Goal: Task Accomplishment & Management: Use online tool/utility

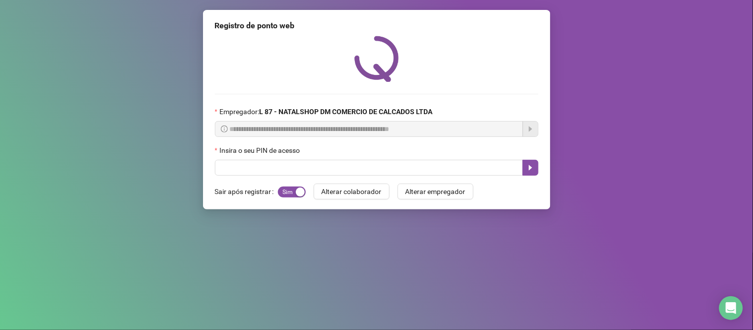
click at [359, 171] on input "text" at bounding box center [369, 168] width 308 height 16
type input "*****"
click at [526, 172] on icon "caret-right" at bounding box center [530, 168] width 8 height 8
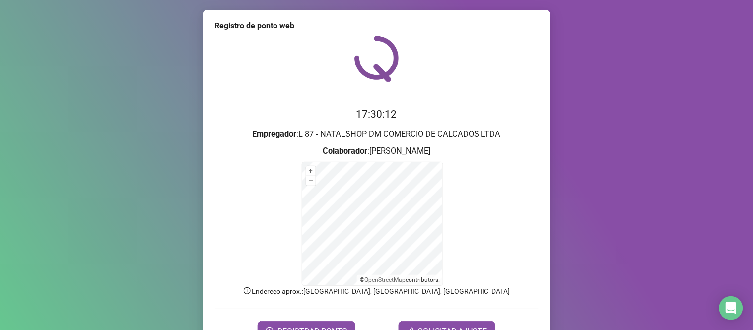
scroll to position [54, 0]
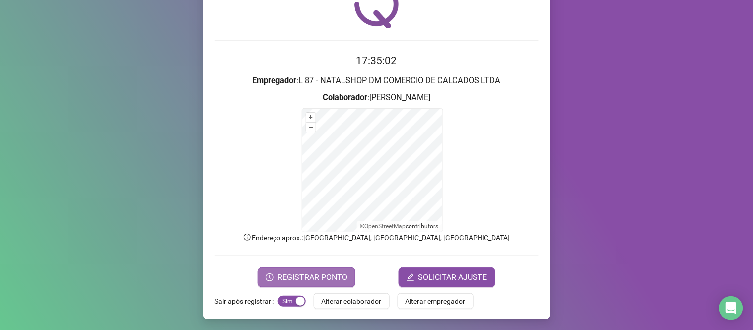
click at [326, 279] on span "REGISTRAR PONTO" at bounding box center [312, 277] width 70 height 12
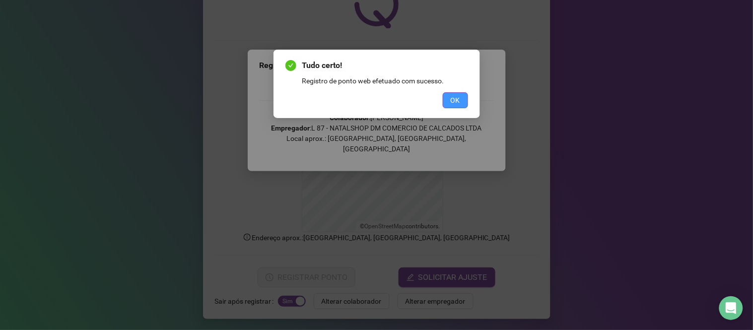
click at [457, 106] on button "OK" at bounding box center [455, 100] width 25 height 16
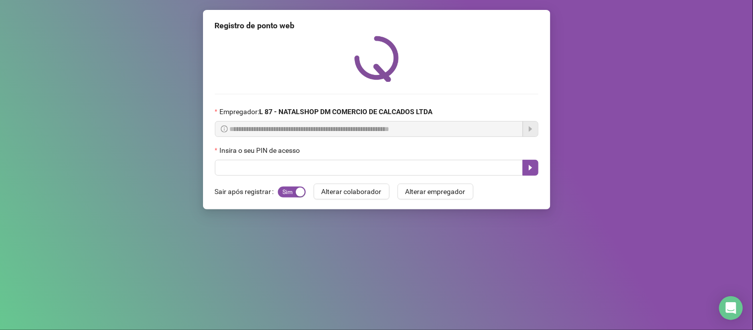
scroll to position [0, 0]
drag, startPoint x: 478, startPoint y: 92, endPoint x: 639, endPoint y: 146, distance: 169.8
drag, startPoint x: 639, startPoint y: 146, endPoint x: 752, endPoint y: 356, distance: 238.0
drag, startPoint x: 752, startPoint y: 356, endPoint x: 419, endPoint y: 236, distance: 353.3
click at [419, 236] on div "**********" at bounding box center [376, 165] width 753 height 330
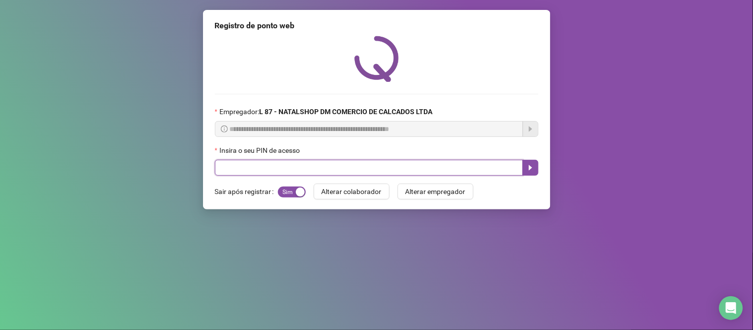
click at [287, 166] on input "text" at bounding box center [369, 168] width 308 height 16
type input "*****"
click at [529, 168] on icon "caret-right" at bounding box center [529, 167] width 3 height 5
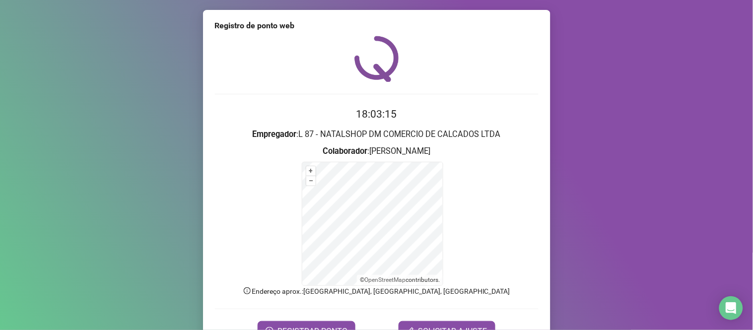
scroll to position [54, 0]
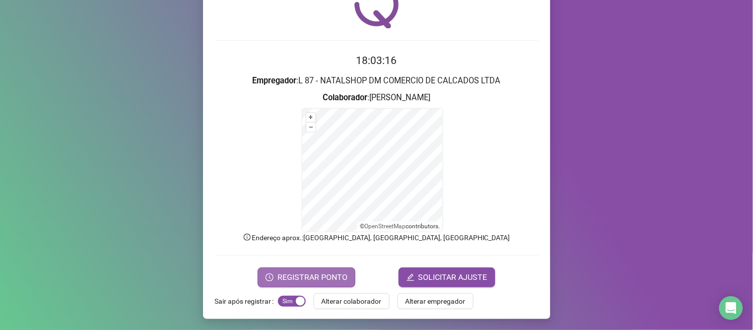
click at [327, 274] on span "REGISTRAR PONTO" at bounding box center [312, 277] width 70 height 12
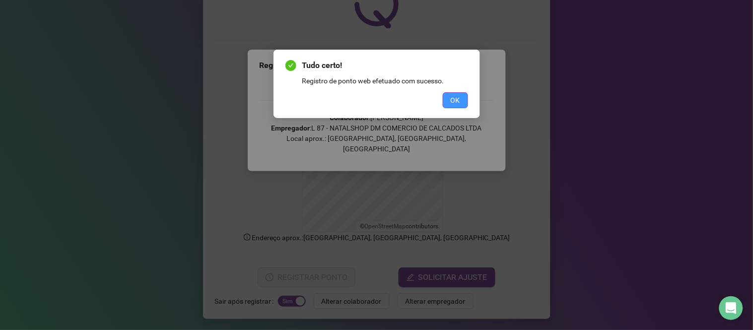
click at [454, 93] on button "OK" at bounding box center [455, 100] width 25 height 16
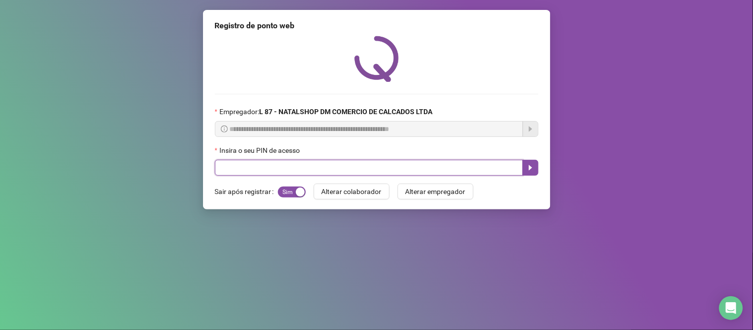
click at [319, 166] on input "text" at bounding box center [369, 168] width 308 height 16
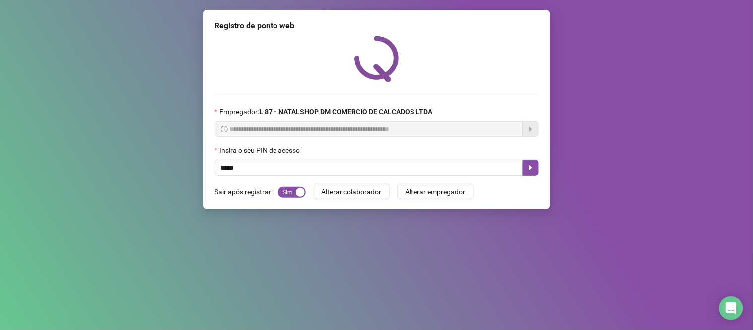
click at [300, 47] on div at bounding box center [377, 59] width 324 height 46
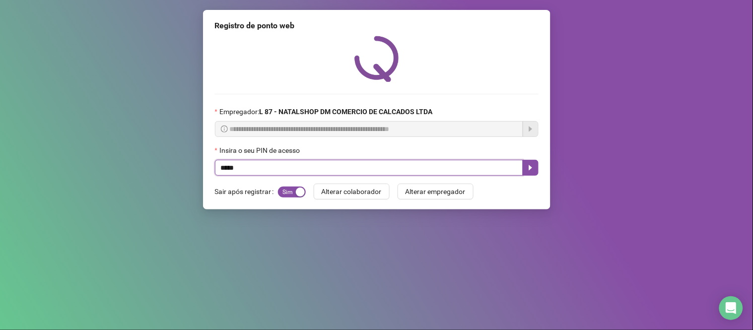
click at [260, 166] on input "text" at bounding box center [369, 168] width 308 height 16
click at [220, 169] on input "text" at bounding box center [369, 168] width 308 height 16
click at [320, 167] on input "text" at bounding box center [369, 168] width 308 height 16
type input "*****"
click at [528, 172] on icon "caret-right" at bounding box center [530, 168] width 8 height 8
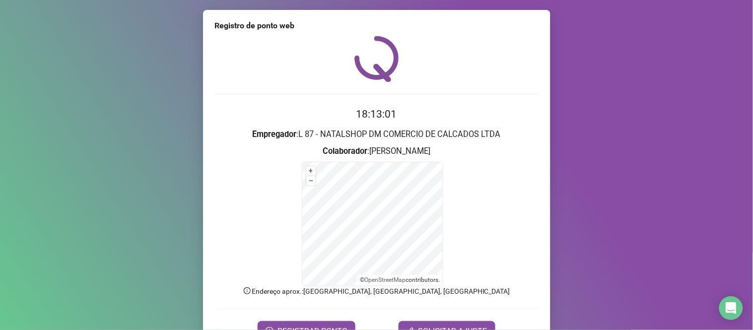
scroll to position [54, 0]
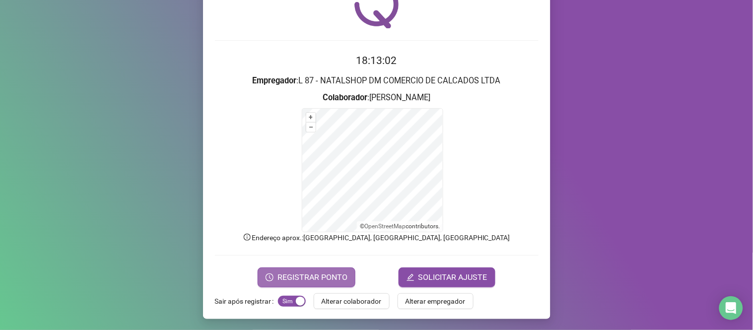
click at [299, 274] on span "REGISTRAR PONTO" at bounding box center [312, 277] width 70 height 12
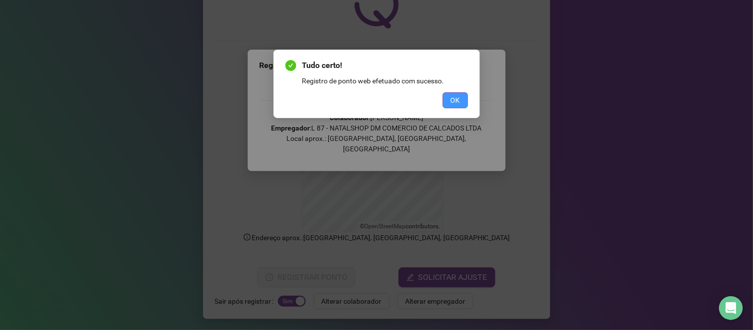
click at [461, 102] on button "OK" at bounding box center [455, 100] width 25 height 16
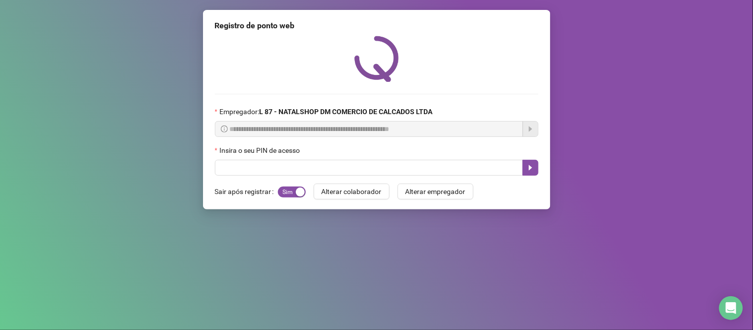
scroll to position [0, 0]
